Goal: Information Seeking & Learning: Learn about a topic

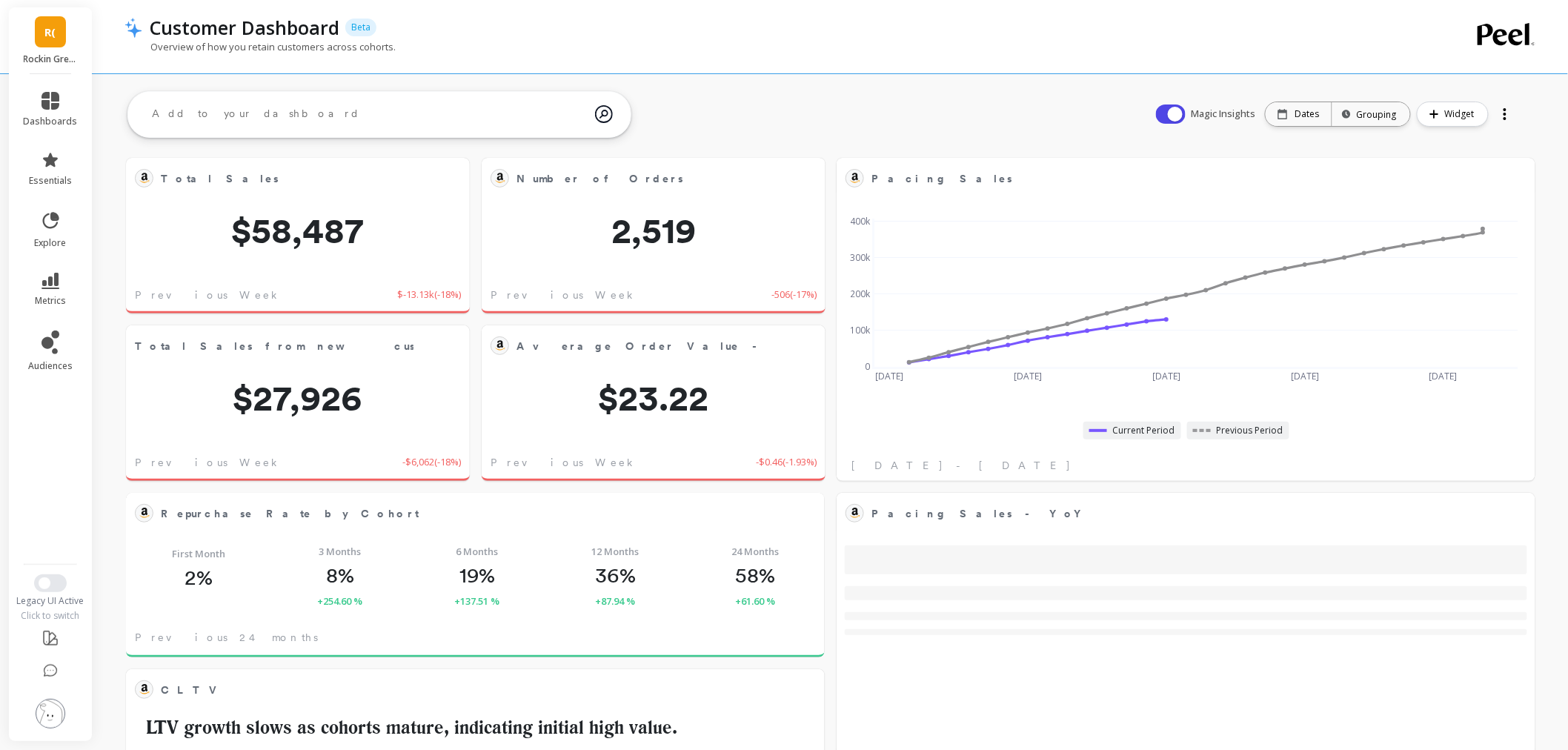
scroll to position [395, 642]
click at [47, 240] on span "explore" at bounding box center [50, 243] width 32 height 12
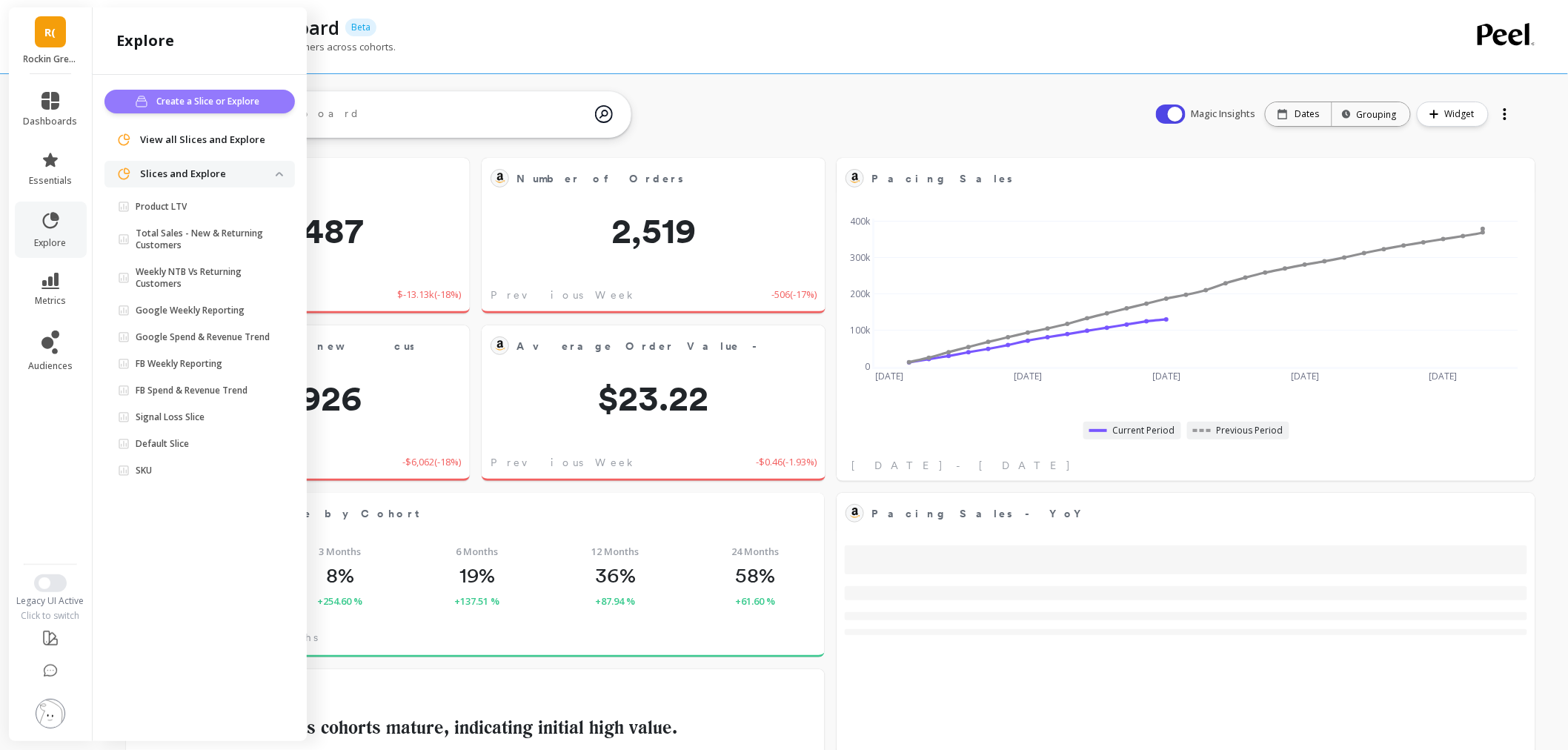
click at [206, 109] on button "Create a Slice or Explore" at bounding box center [200, 102] width 191 height 24
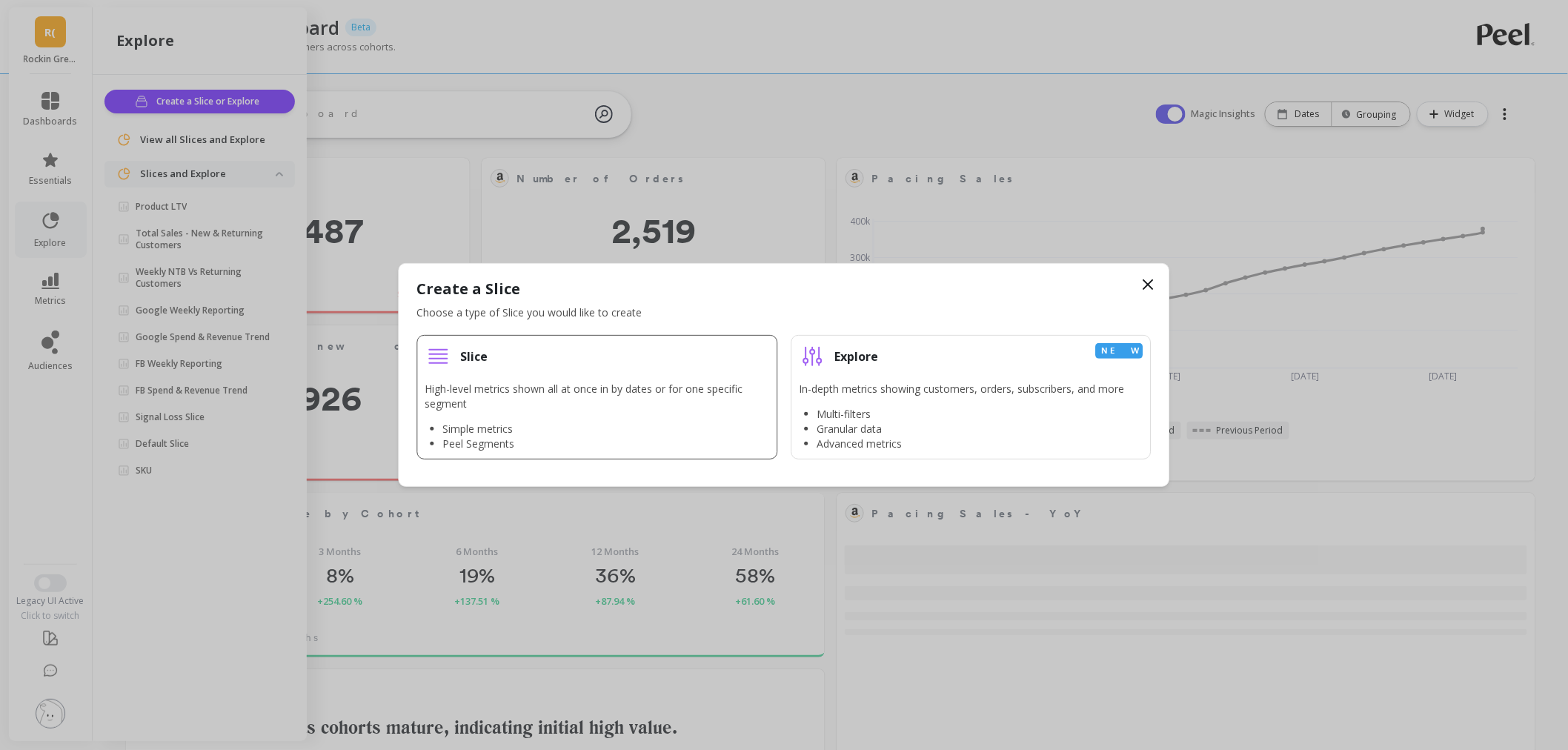
click at [557, 371] on li "Slice High-level metrics shown all at once in by dates or for one specific segm…" at bounding box center [597, 397] width 361 height 125
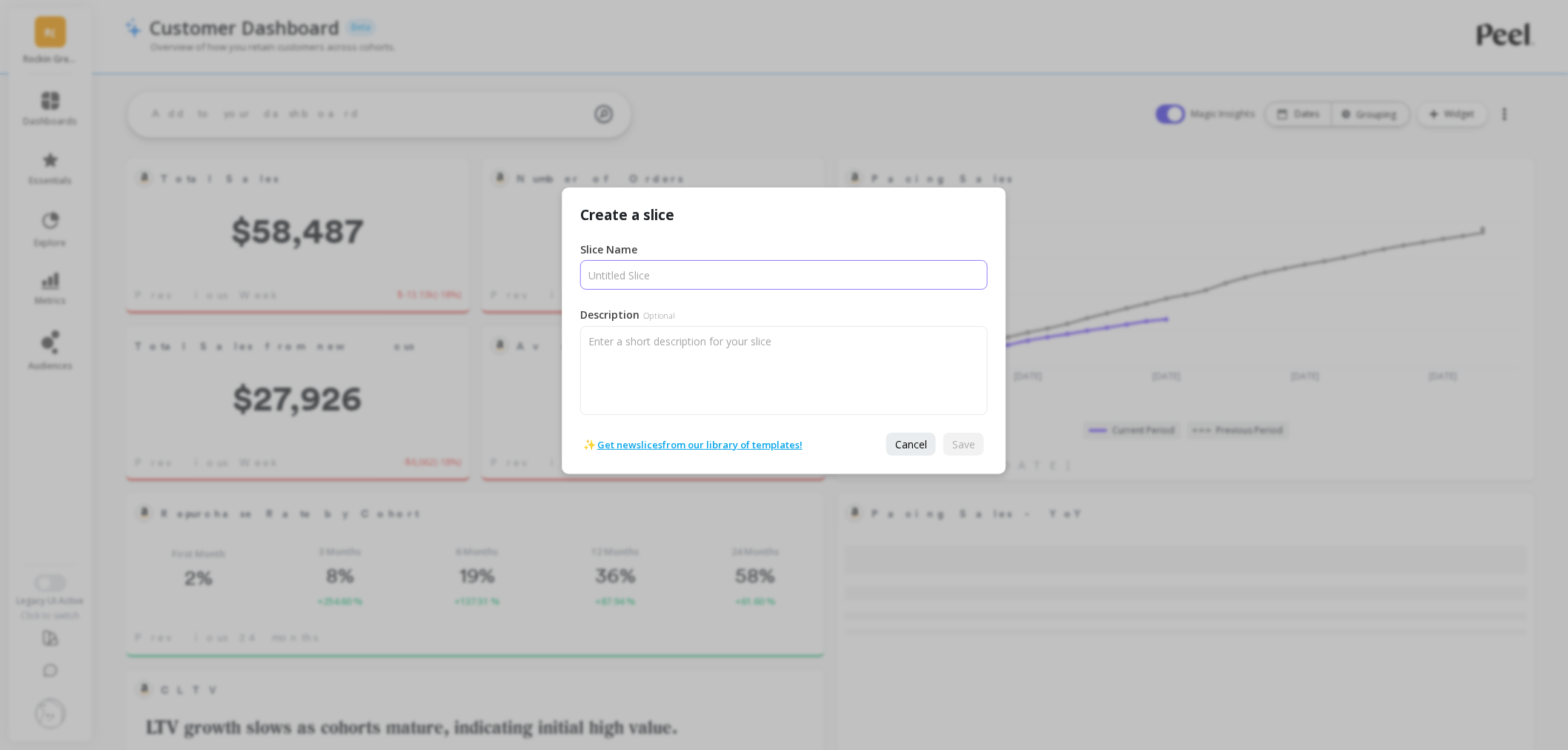
click at [639, 278] on input "Slice Name" at bounding box center [784, 275] width 407 height 30
type input "NTB customers/orders"
click at [953, 448] on span "Save" at bounding box center [963, 444] width 23 height 14
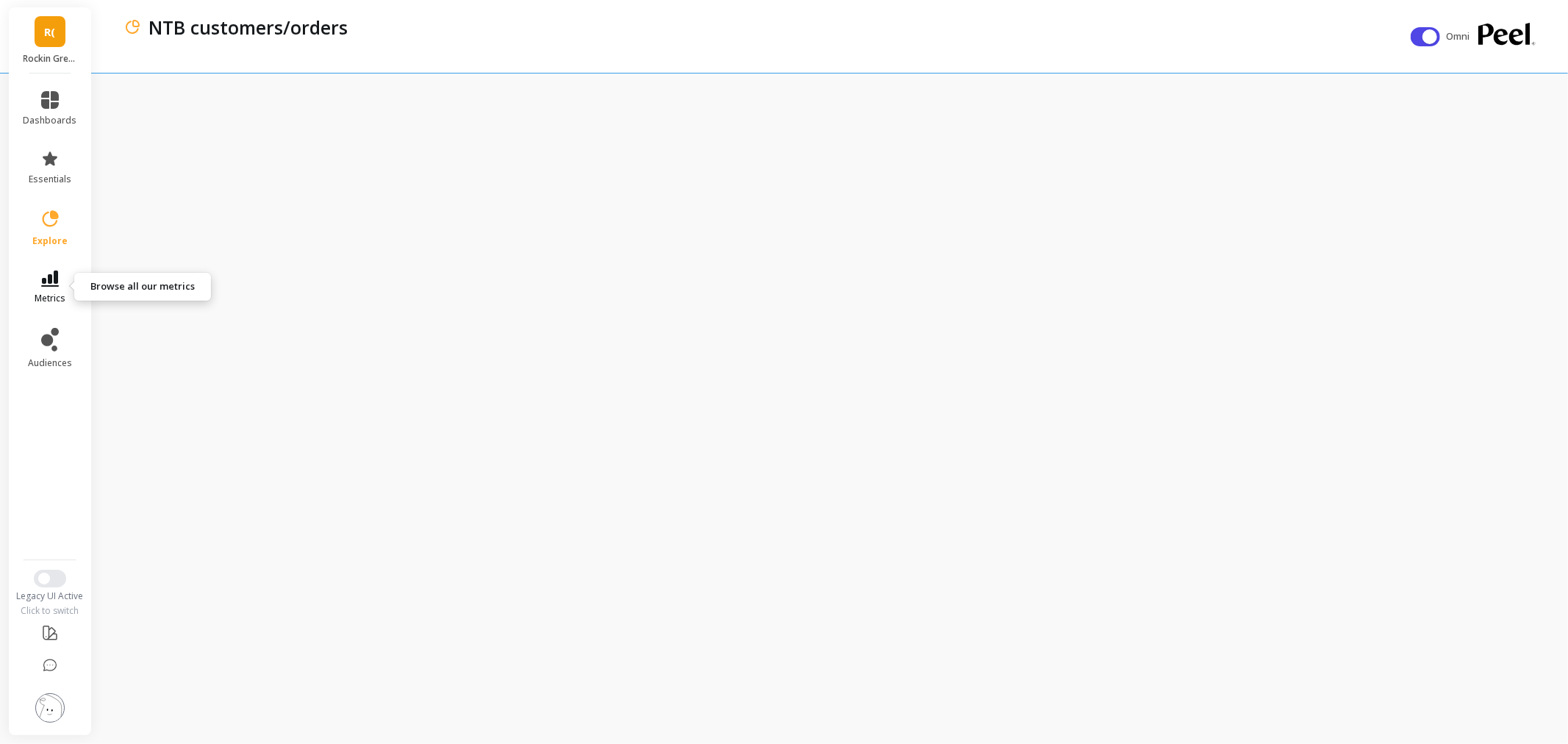
click at [35, 275] on link "metrics" at bounding box center [50, 288] width 54 height 34
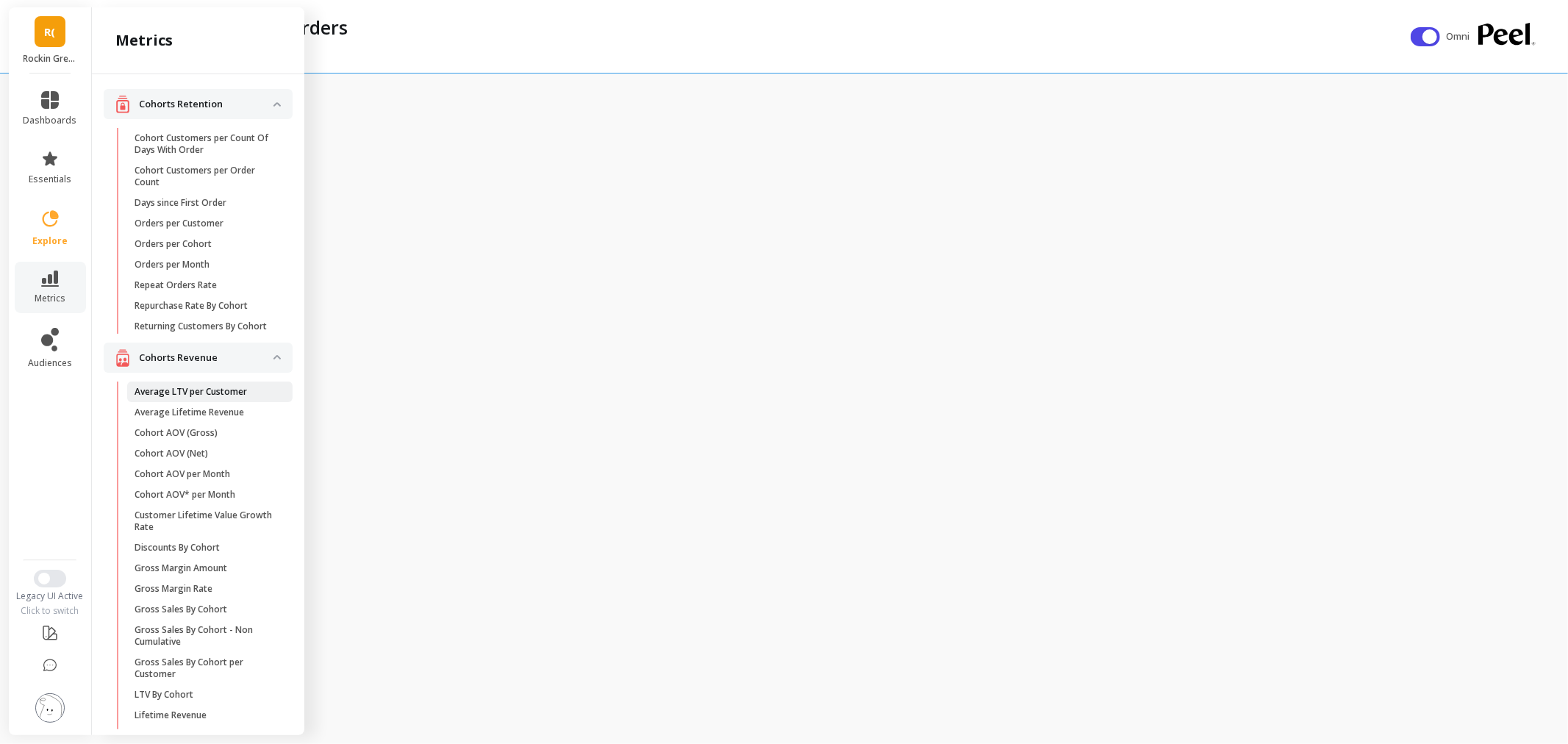
click at [233, 392] on link "Average LTV per Customer" at bounding box center [210, 392] width 166 height 21
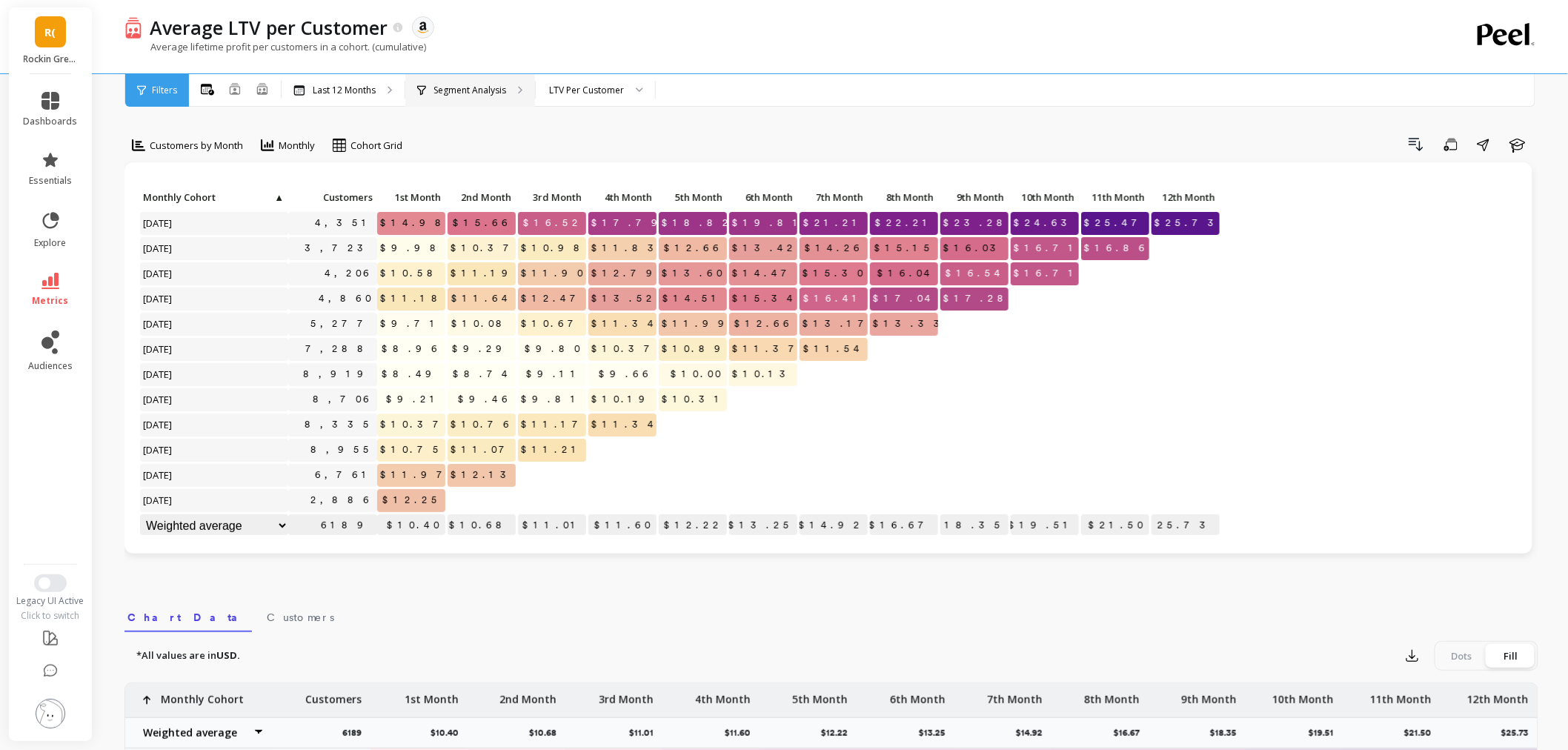
click at [432, 92] on div "Segment Analysis" at bounding box center [462, 91] width 89 height 12
click at [238, 144] on span "Customers by Month" at bounding box center [197, 145] width 94 height 14
click at [219, 249] on div "Customers by Week" at bounding box center [180, 256] width 85 height 28
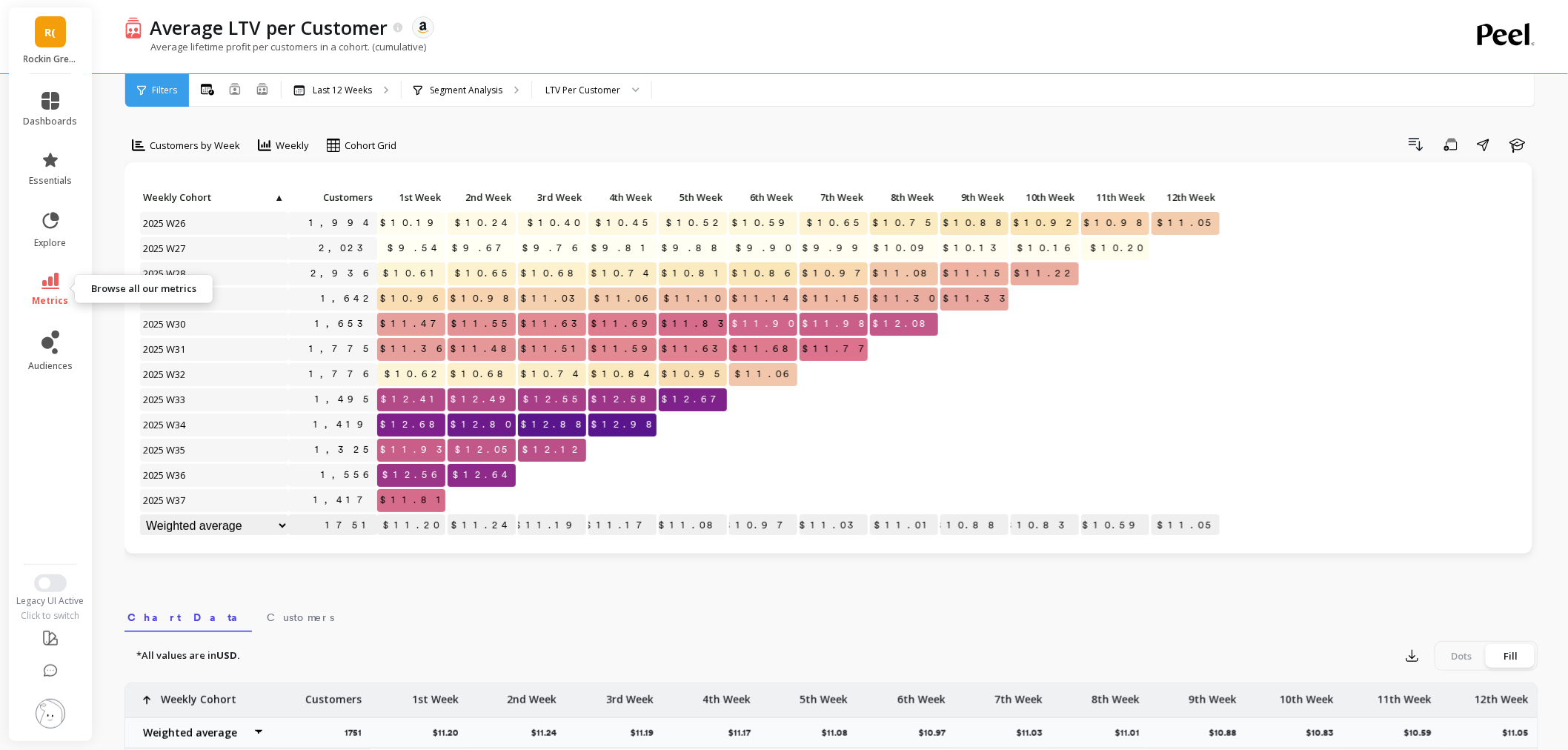
click at [39, 285] on link "metrics" at bounding box center [50, 290] width 54 height 34
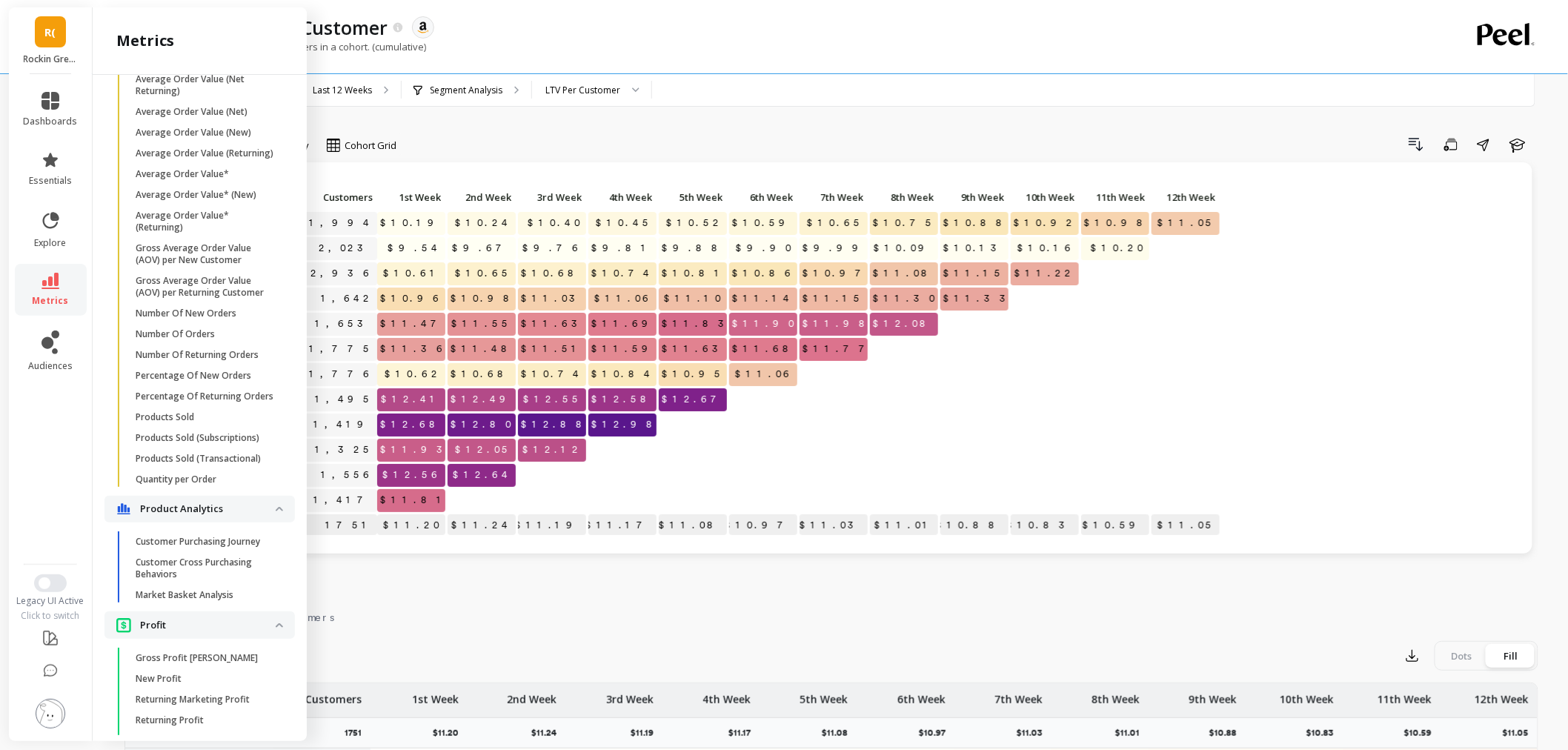
scroll to position [967, 0]
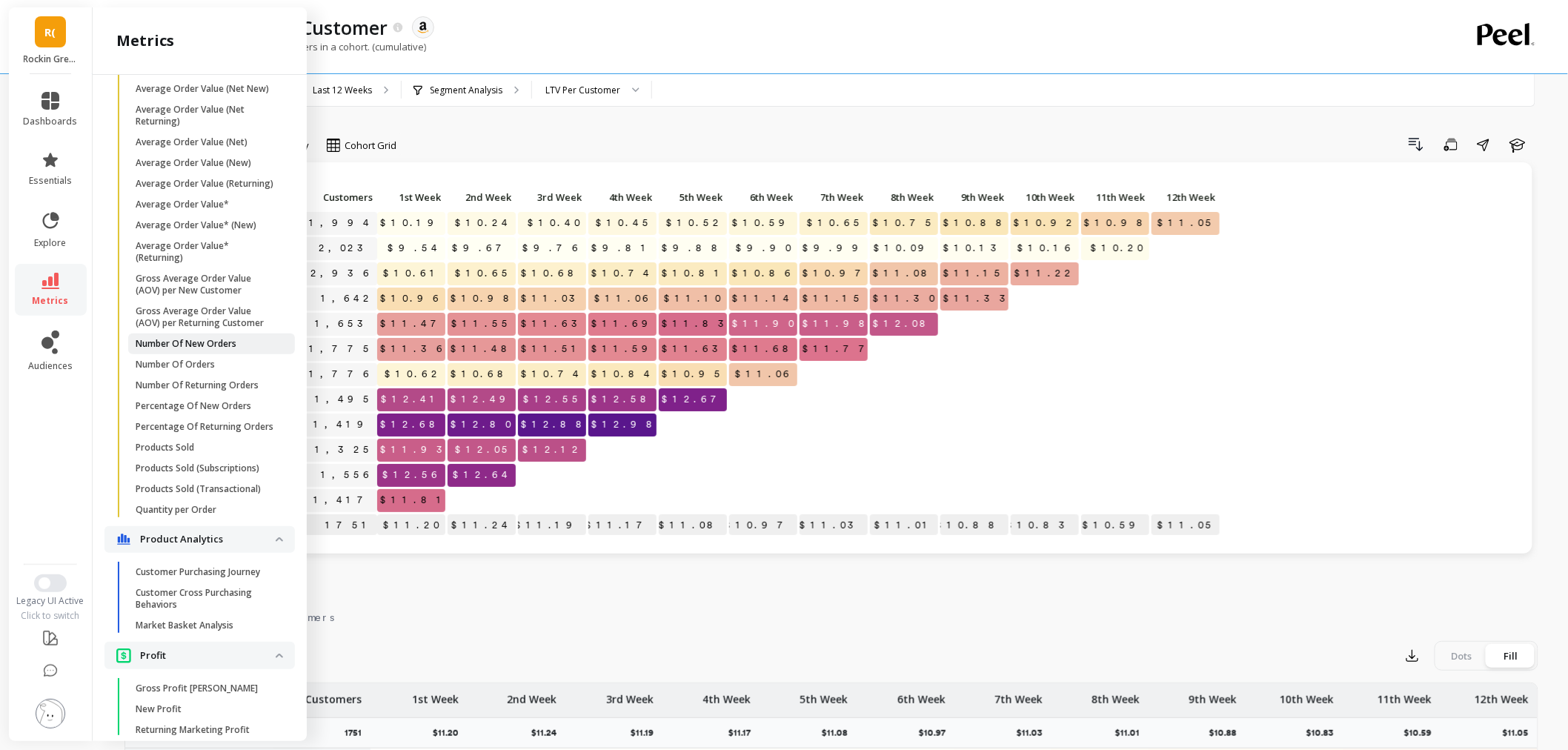
click at [226, 349] on p "Number Of New Orders" at bounding box center [186, 343] width 101 height 12
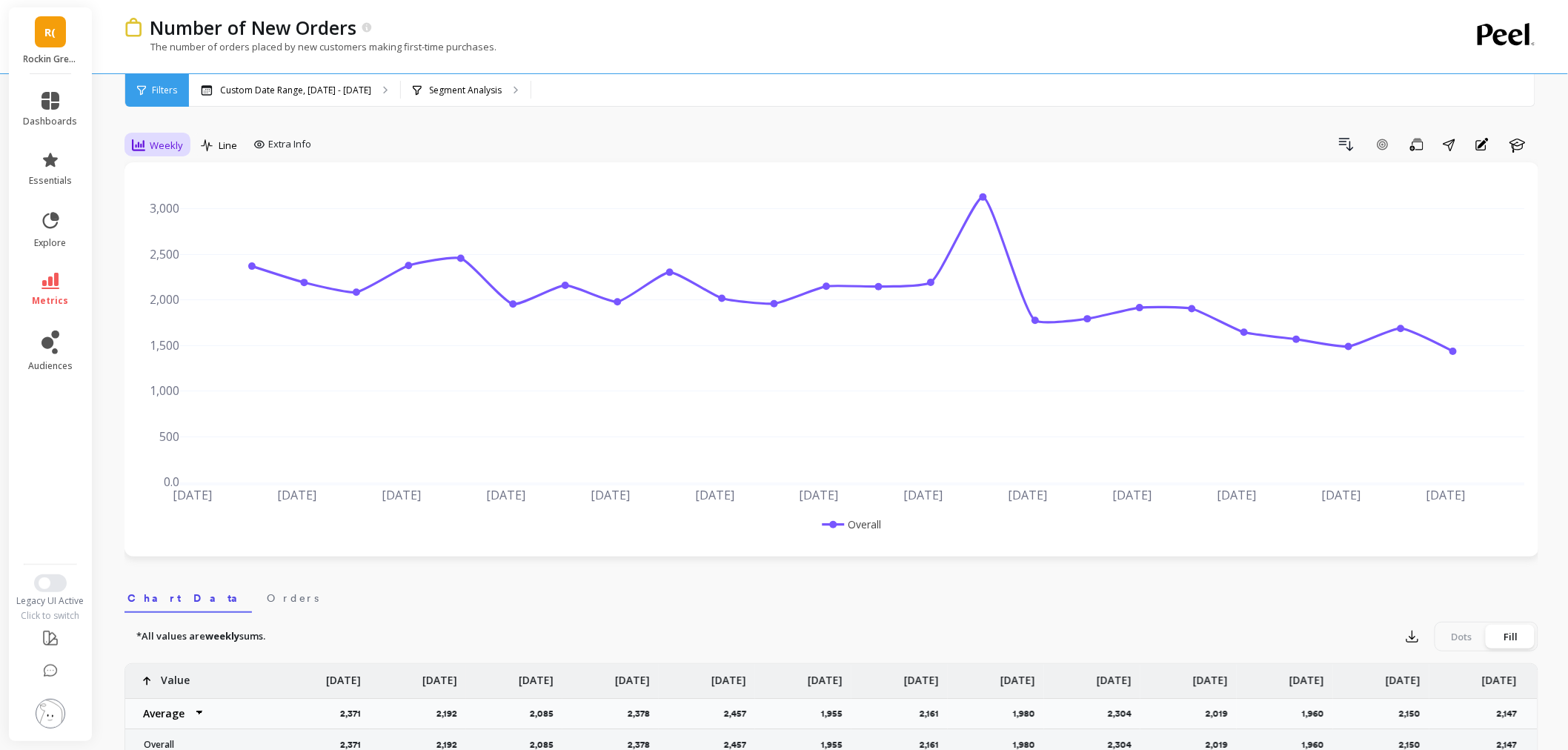
click at [161, 136] on div "Weekly" at bounding box center [157, 145] width 51 height 18
click at [159, 260] on div "Monthly" at bounding box center [180, 263] width 85 height 14
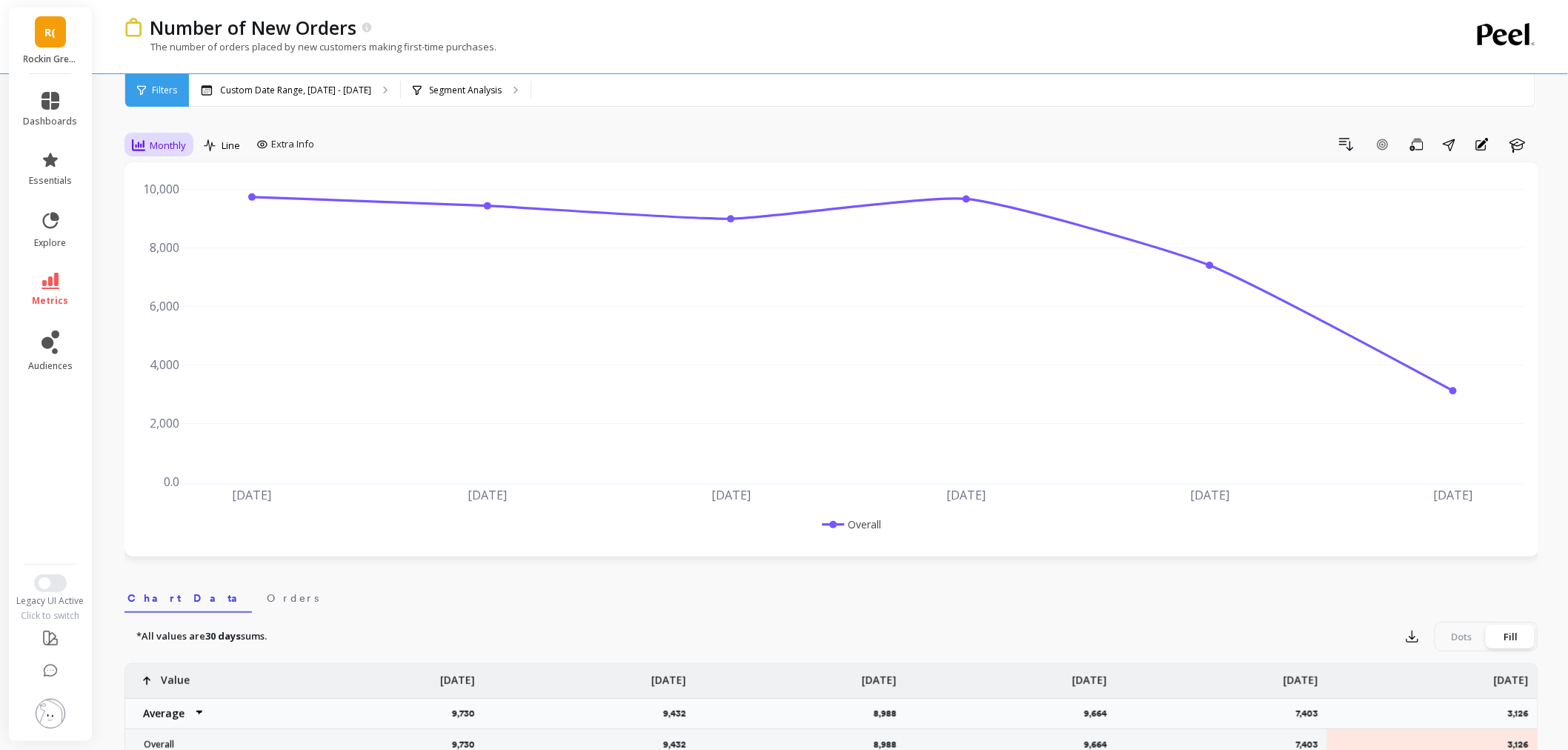
click at [151, 139] on span "Monthly" at bounding box center [168, 145] width 36 height 14
click at [181, 240] on div "Weekly" at bounding box center [180, 235] width 85 height 14
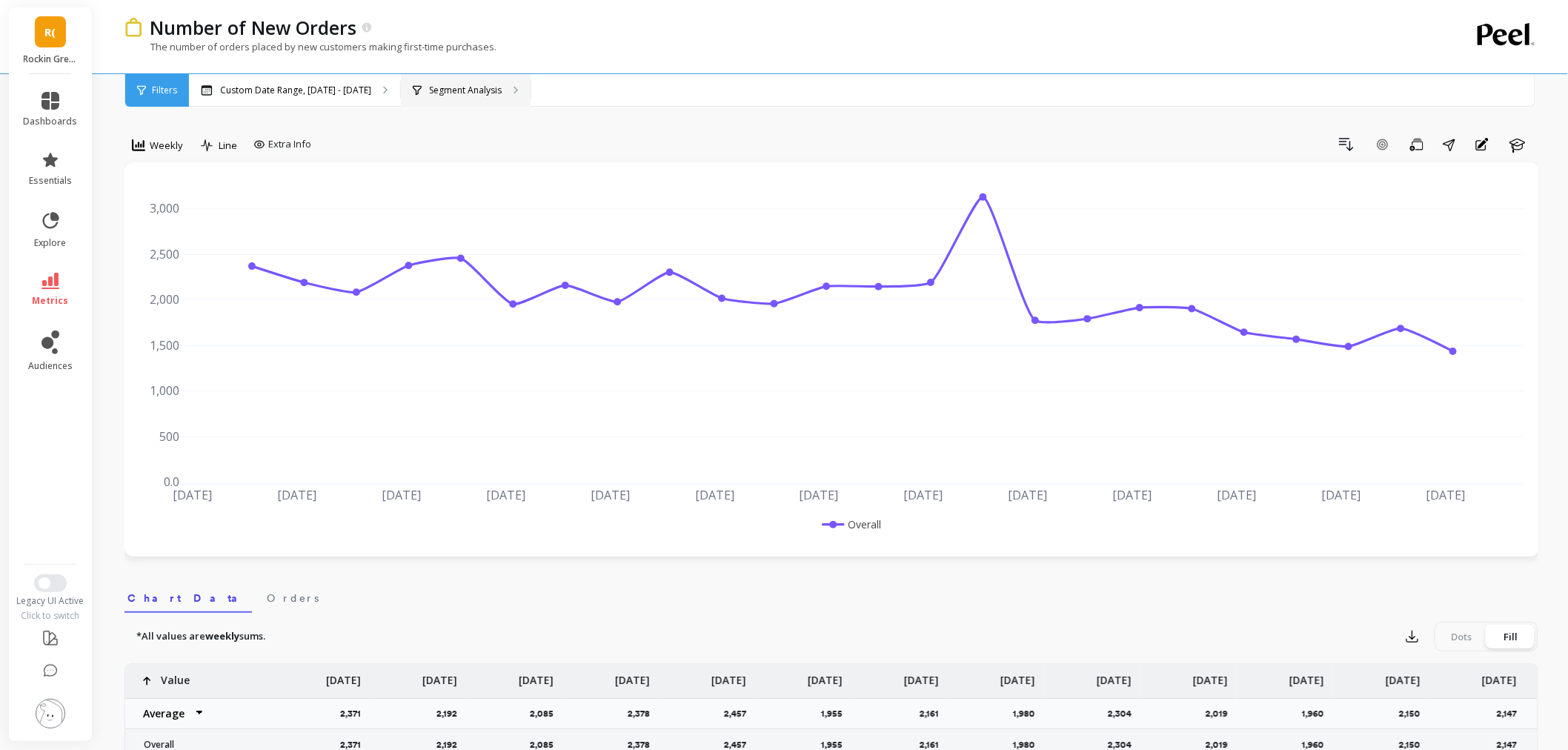
click at [467, 85] on p "Segment Analysis" at bounding box center [465, 91] width 73 height 12
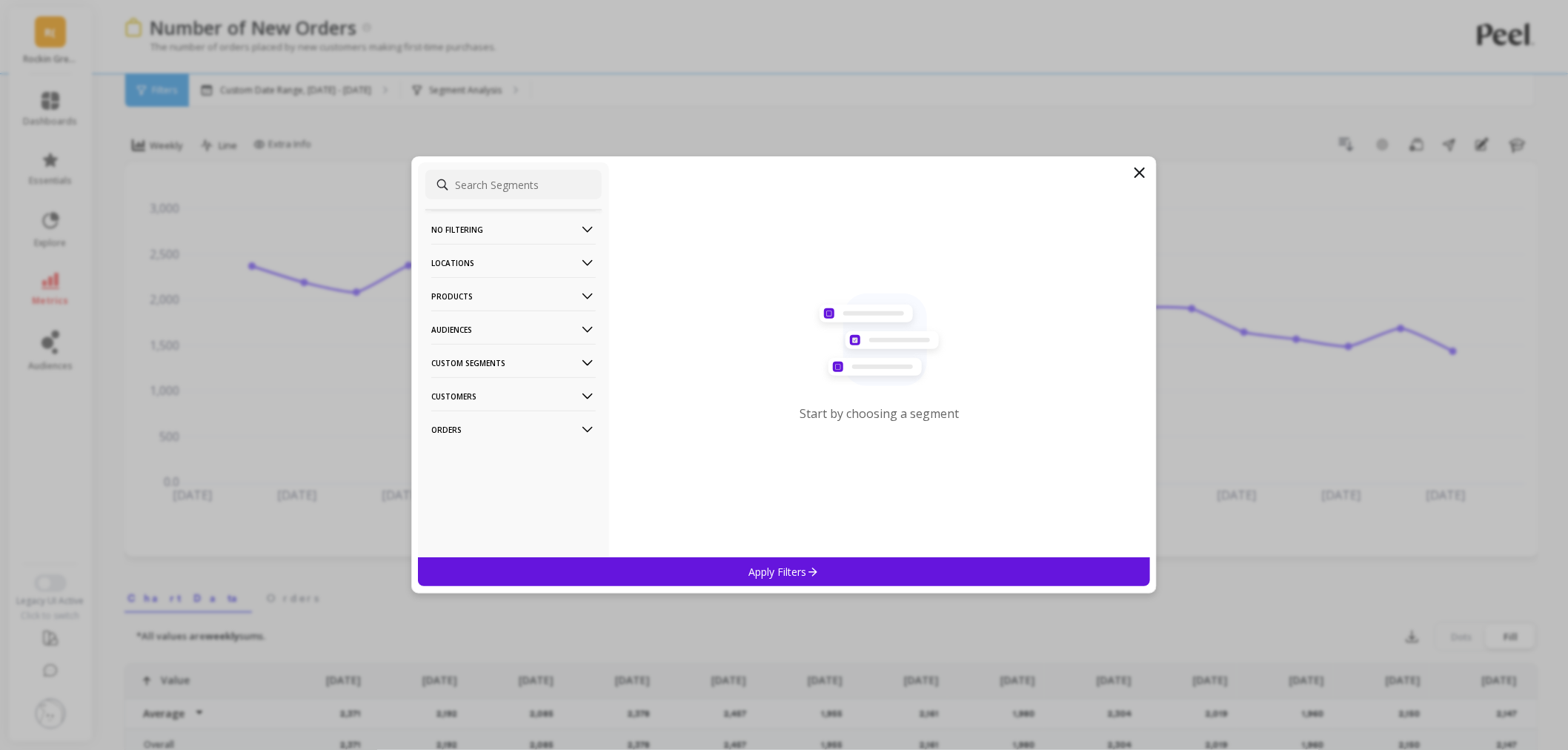
click at [482, 267] on p "Locations" at bounding box center [514, 263] width 165 height 38
click at [489, 318] on div "Countries" at bounding box center [514, 317] width 177 height 24
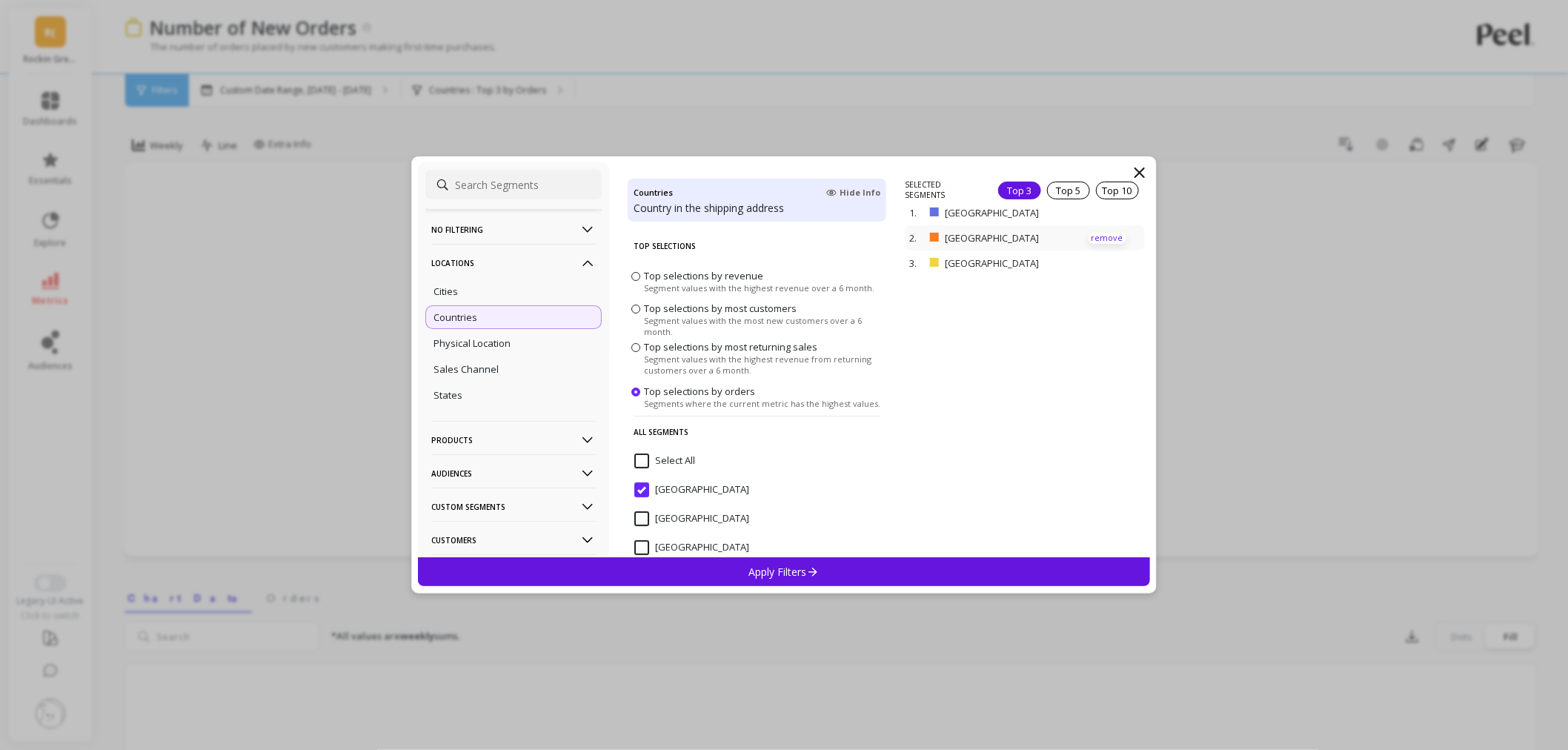
click at [1089, 233] on p "remove" at bounding box center [1107, 238] width 38 height 11
click at [1090, 216] on p "remove" at bounding box center [1107, 217] width 38 height 11
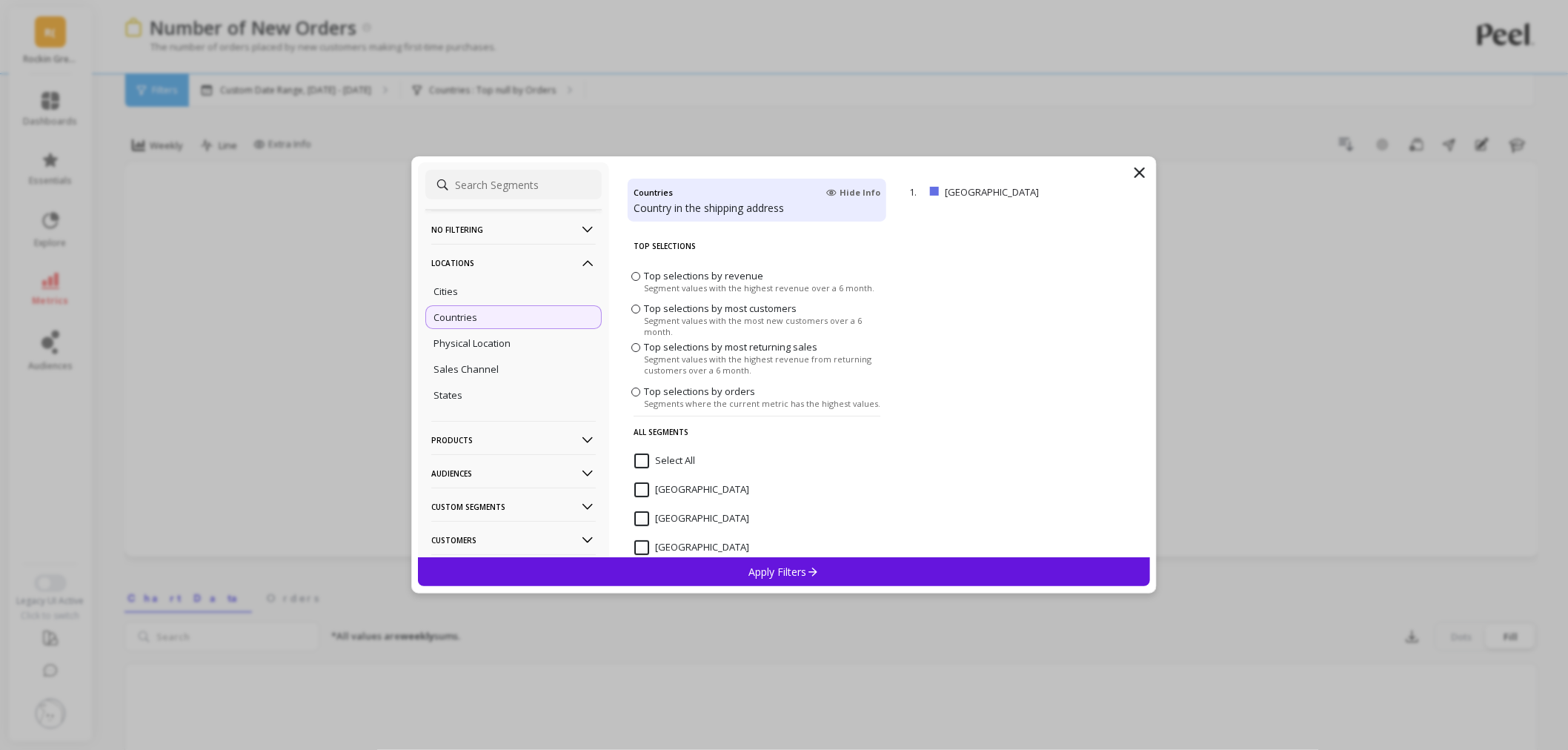
click at [858, 574] on div "Apply Filters" at bounding box center [784, 571] width 732 height 29
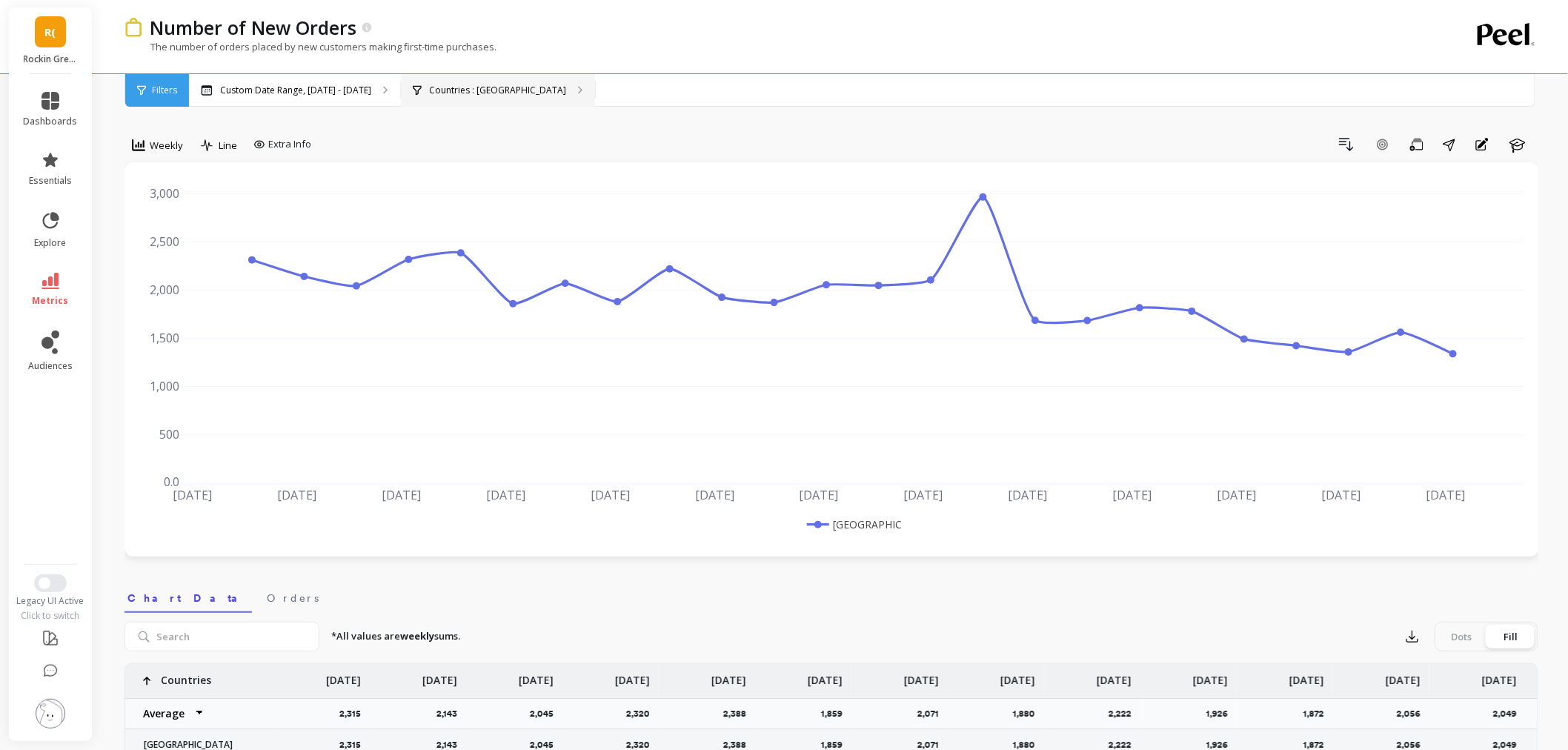
click at [418, 77] on div "Countries : United States" at bounding box center [498, 91] width 194 height 33
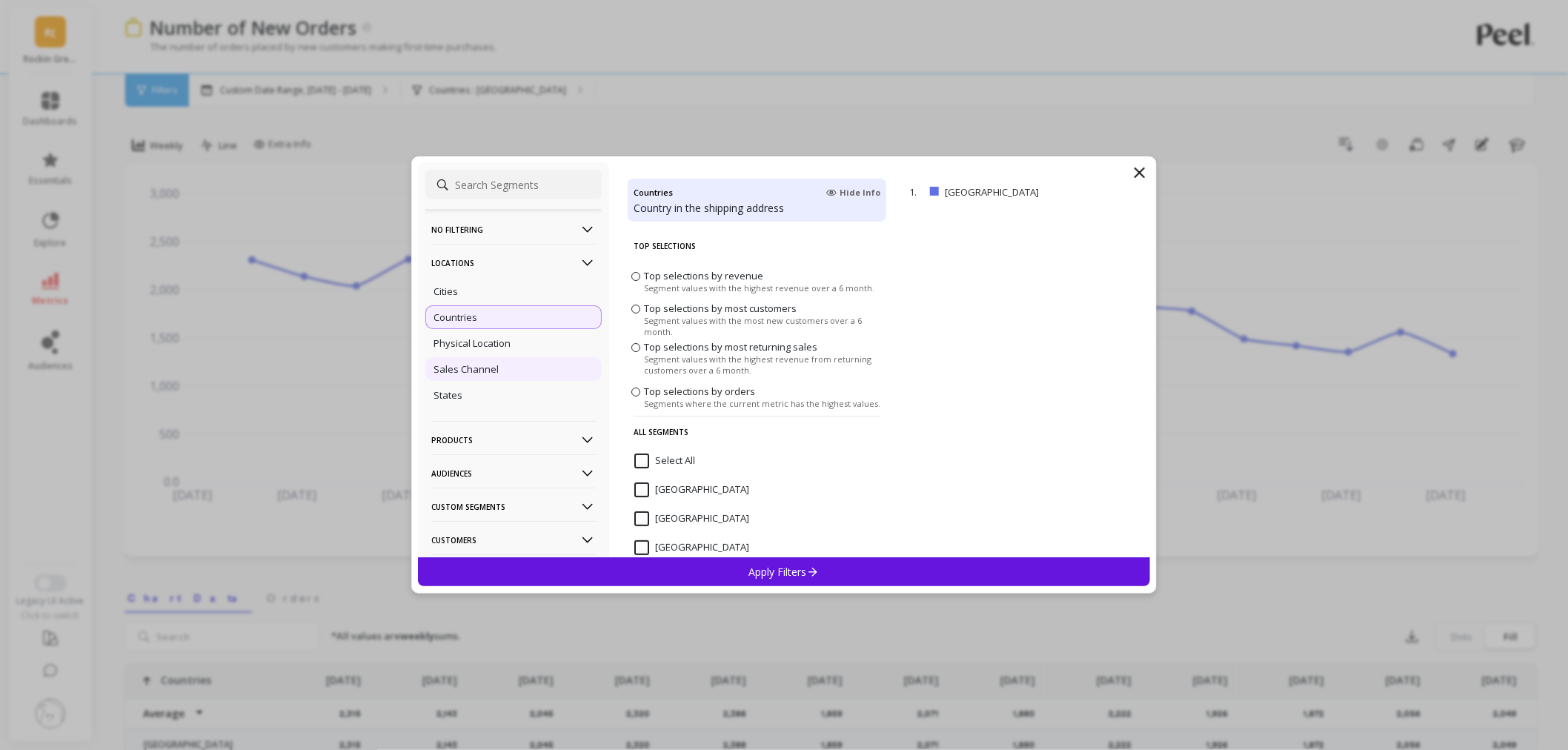
click at [508, 375] on div "Sales Channel" at bounding box center [514, 369] width 177 height 24
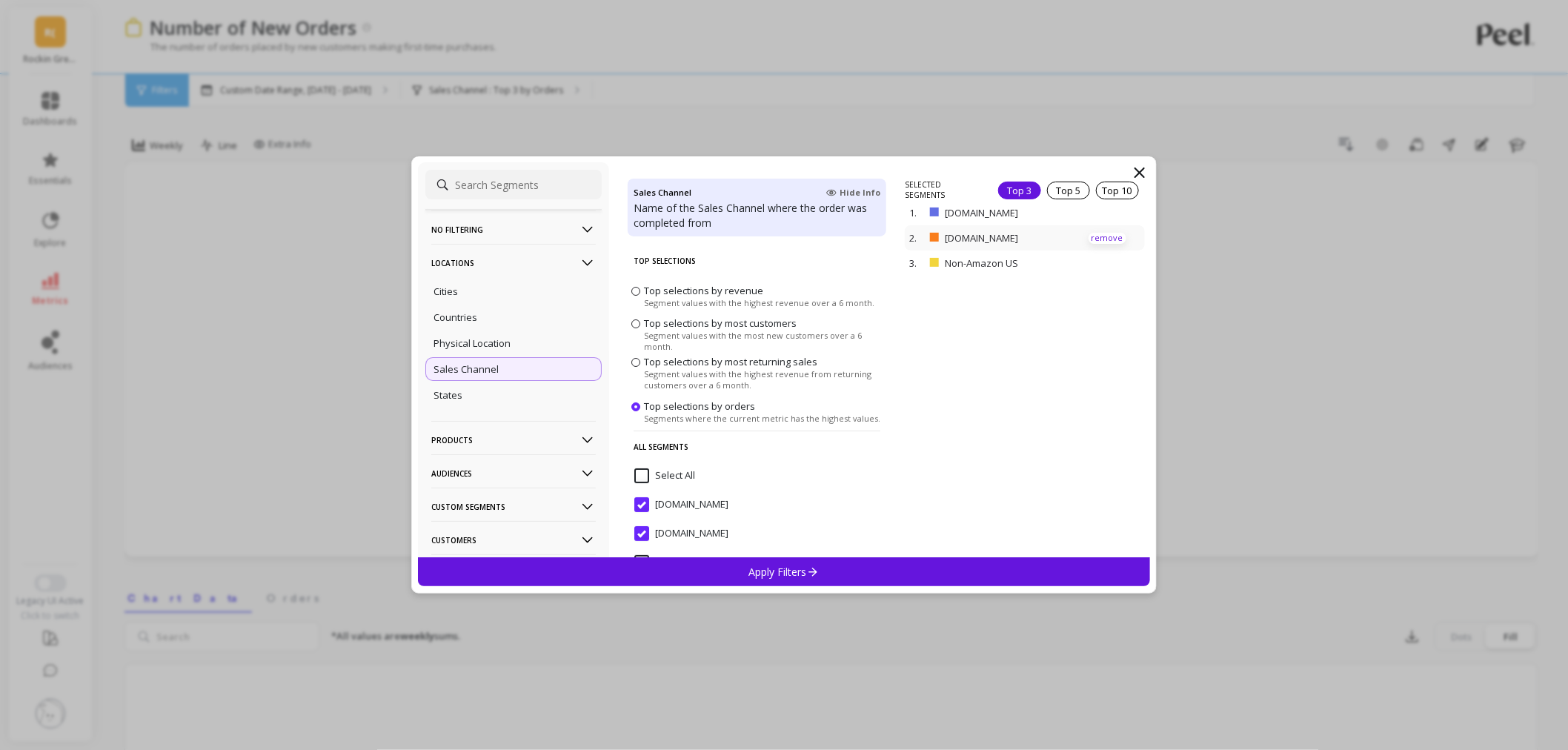
click at [1092, 240] on p "remove" at bounding box center [1107, 238] width 38 height 11
click at [1092, 220] on p "remove" at bounding box center [1107, 217] width 38 height 11
click at [880, 573] on div "Apply Filters" at bounding box center [784, 571] width 732 height 29
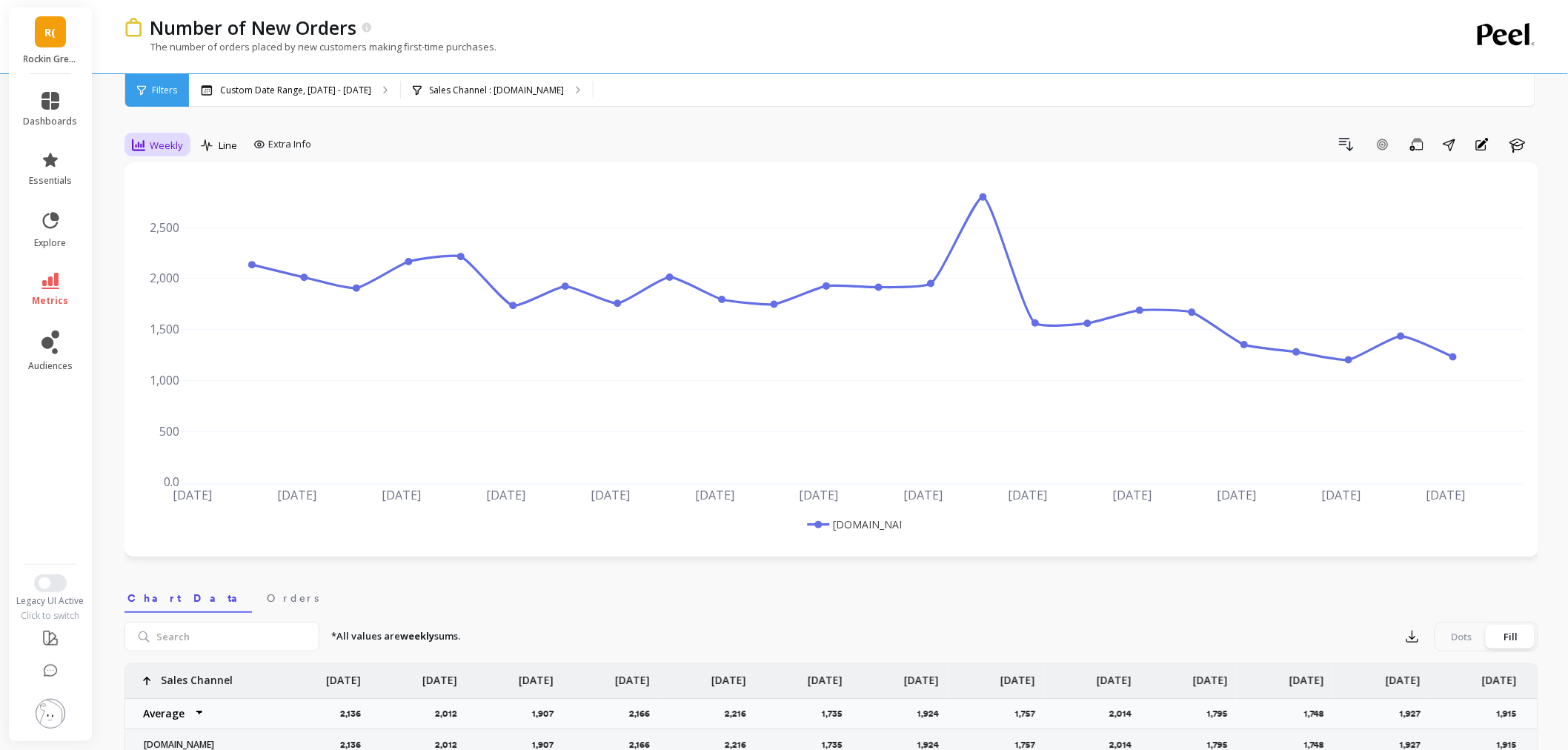
click at [168, 147] on span "Weekly" at bounding box center [166, 145] width 33 height 14
click at [194, 268] on div "Monthly" at bounding box center [180, 263] width 85 height 14
